Goal: Transaction & Acquisition: Obtain resource

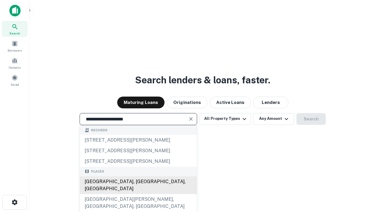
click at [138, 194] on div "[GEOGRAPHIC_DATA], [GEOGRAPHIC_DATA], [GEOGRAPHIC_DATA]" at bounding box center [138, 185] width 117 height 18
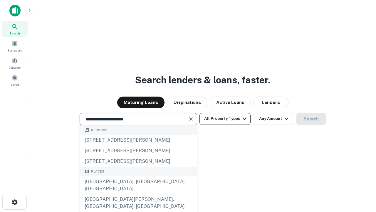
click at [225, 119] on button "All Property Types" at bounding box center [225, 119] width 51 height 12
type input "**********"
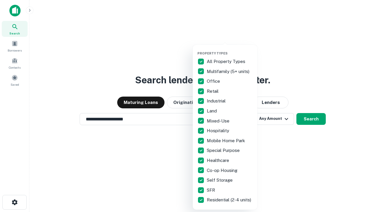
click at [230, 49] on button "button" at bounding box center [230, 49] width 65 height 0
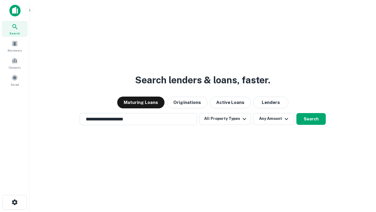
scroll to position [9, 0]
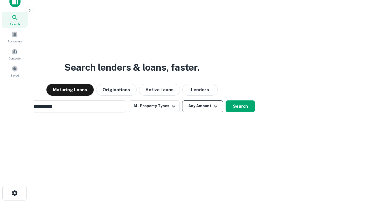
click at [182, 100] on button "Any Amount" at bounding box center [202, 106] width 41 height 12
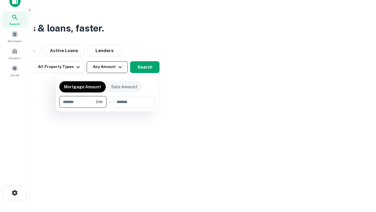
type input "*******"
click at [107, 108] on button "button" at bounding box center [107, 108] width 96 height 0
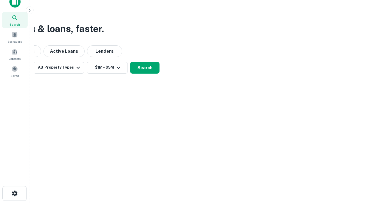
scroll to position [4, 109]
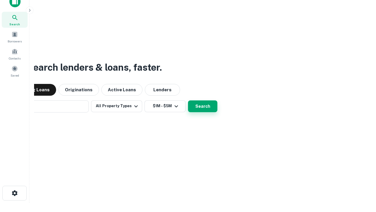
click at [188, 100] on button "Search" at bounding box center [202, 106] width 29 height 12
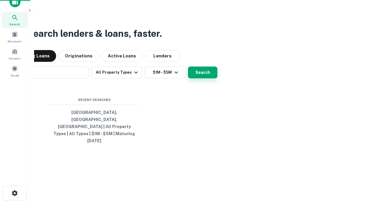
scroll to position [16, 166]
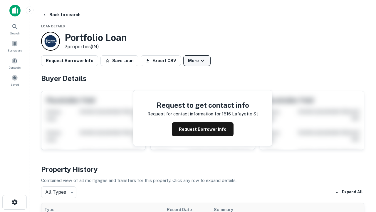
click at [197, 61] on button "More" at bounding box center [197, 60] width 27 height 11
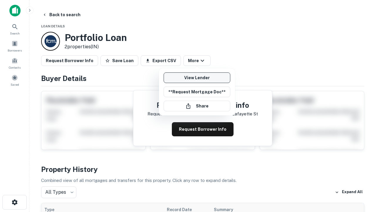
click at [197, 78] on link "View Lender" at bounding box center [197, 77] width 67 height 11
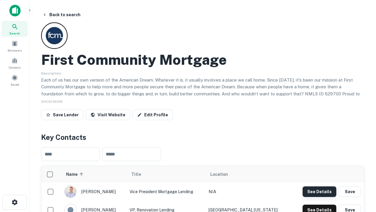
click at [320, 191] on button "See Details" at bounding box center [320, 191] width 34 height 11
click at [14, 202] on icon "button" at bounding box center [14, 202] width 7 height 7
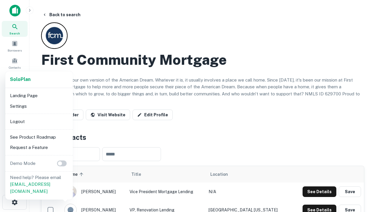
click at [39, 121] on li "Logout" at bounding box center [39, 121] width 63 height 11
